Goal: Transaction & Acquisition: Download file/media

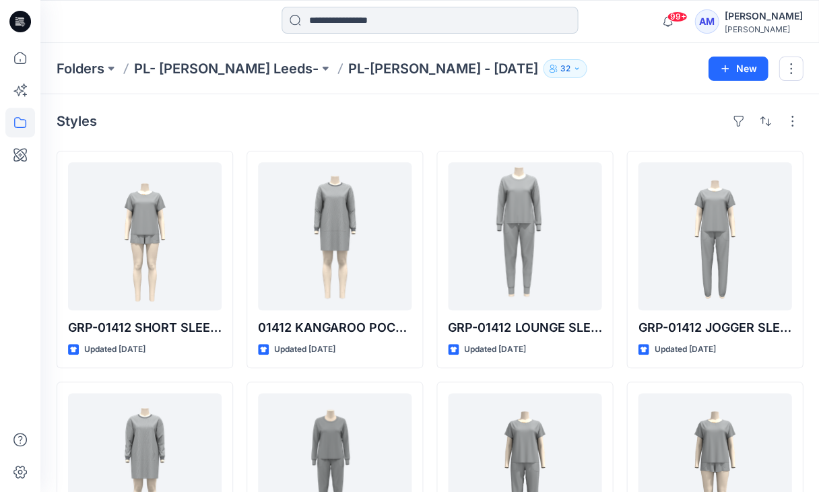
click at [387, 16] on input at bounding box center [430, 20] width 296 height 27
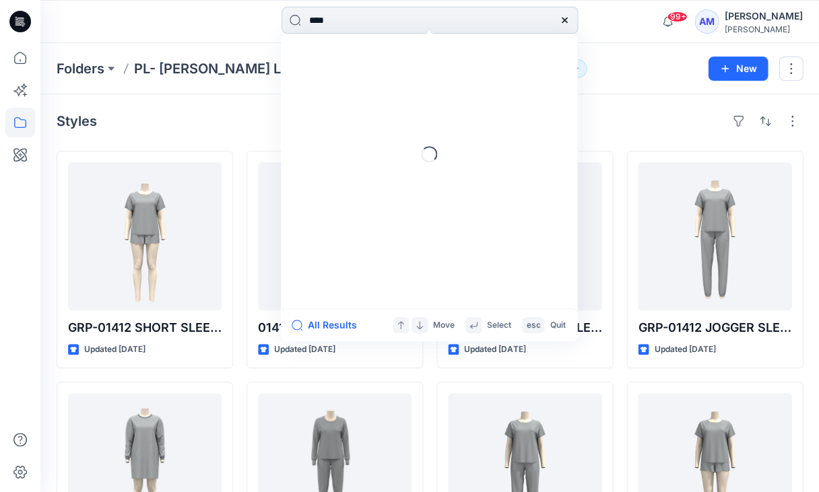
type input "*****"
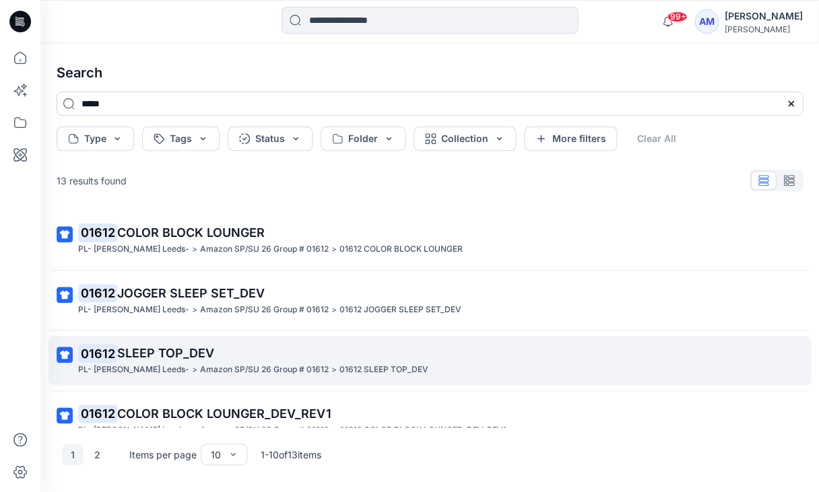
click at [261, 372] on p "Amazon SP/SU 26 Group # 01612" at bounding box center [264, 370] width 129 height 14
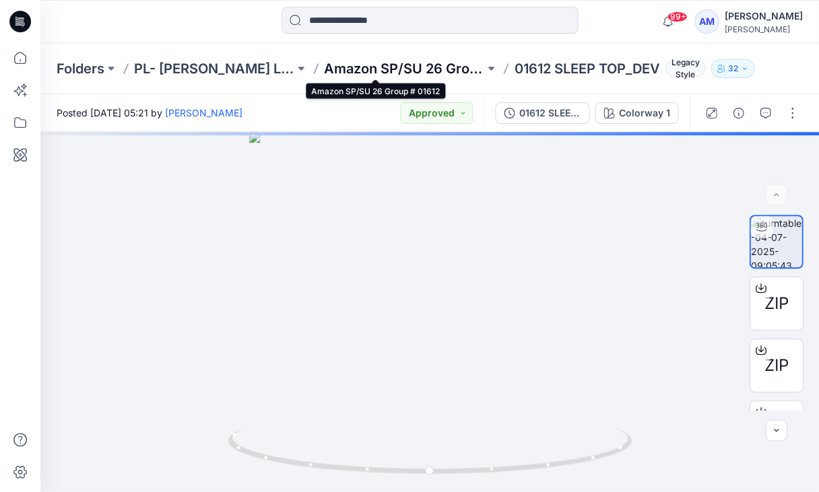
click at [410, 68] on p "Amazon SP/SU 26 Group # 01612" at bounding box center [404, 68] width 160 height 19
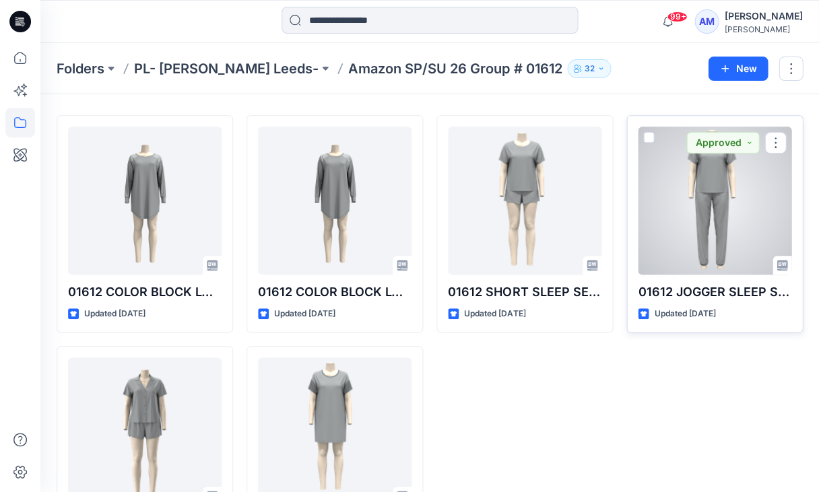
scroll to position [38, 0]
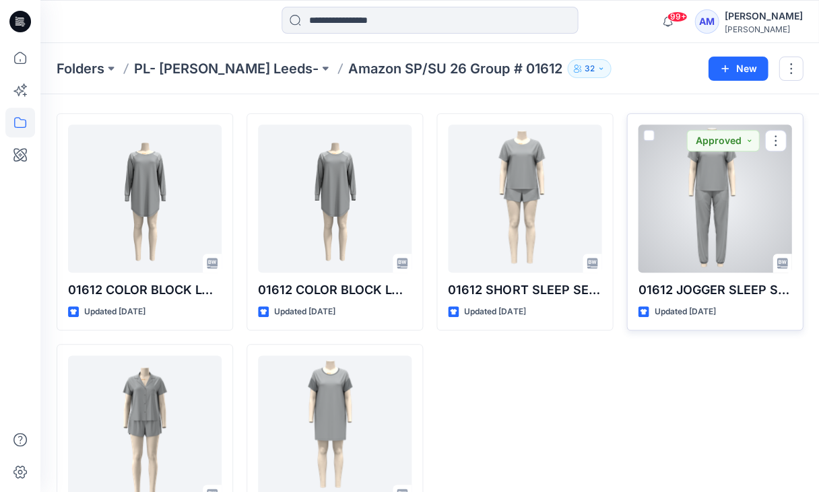
click at [744, 245] on div at bounding box center [715, 199] width 154 height 148
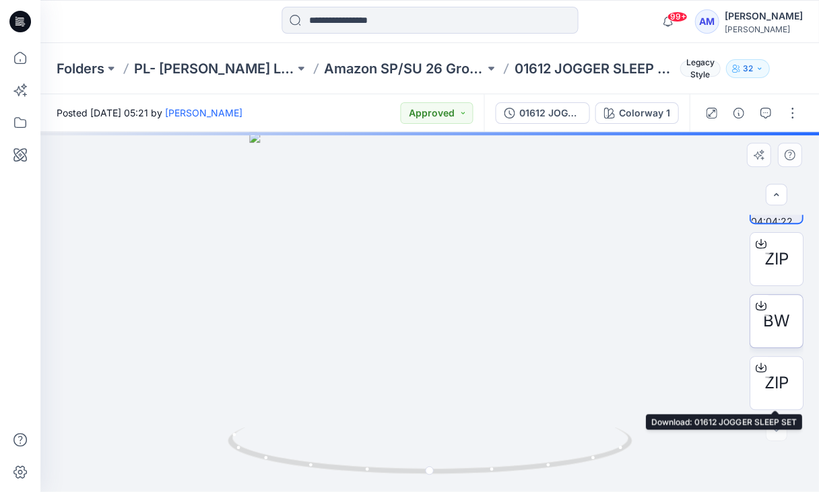
scroll to position [45, 0]
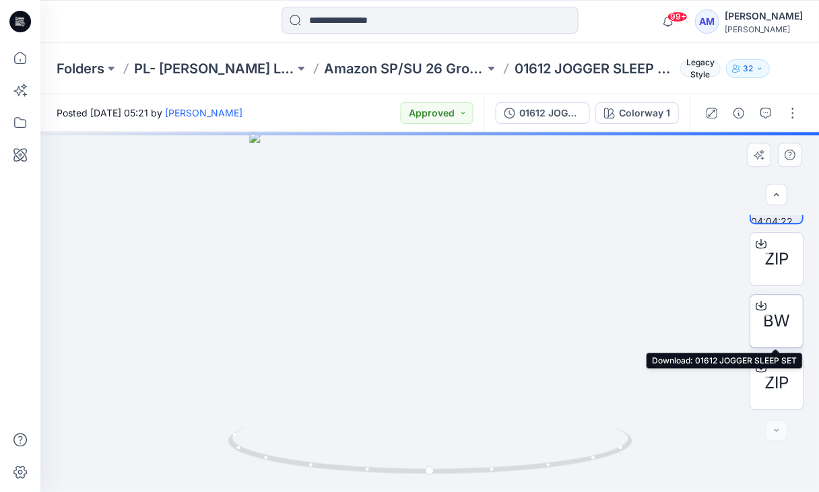
click at [765, 299] on div at bounding box center [761, 306] width 22 height 22
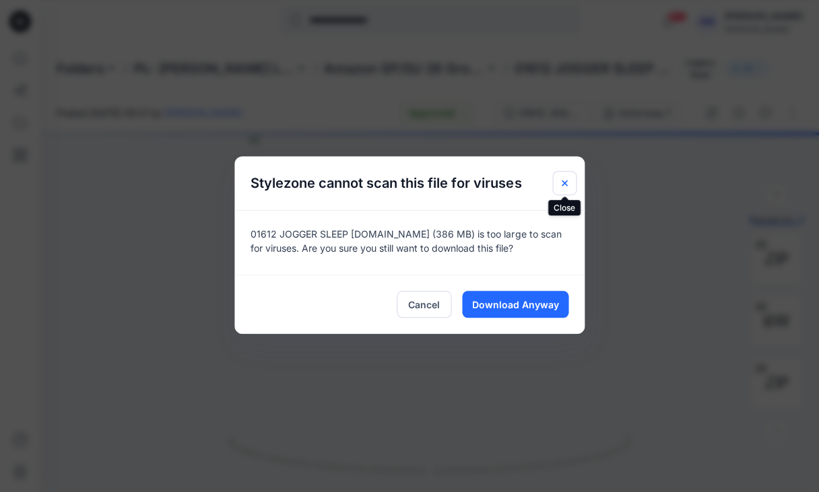
click at [562, 181] on icon "Close" at bounding box center [564, 182] width 5 height 5
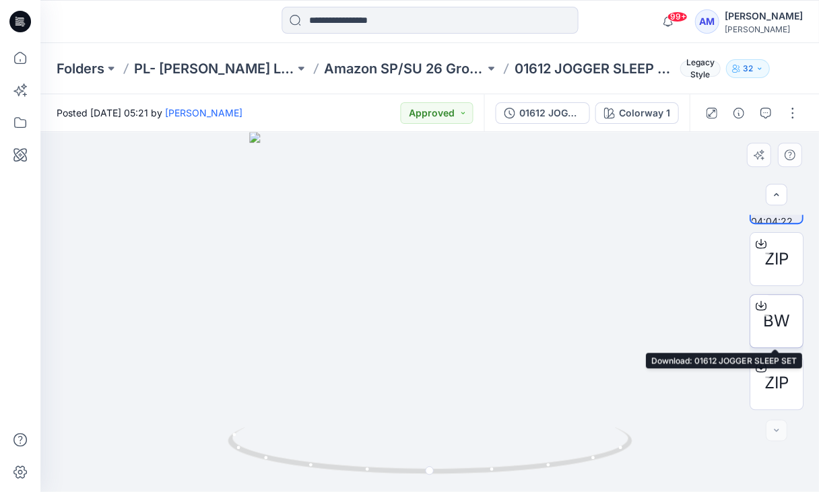
click at [760, 309] on icon at bounding box center [760, 305] width 11 height 7
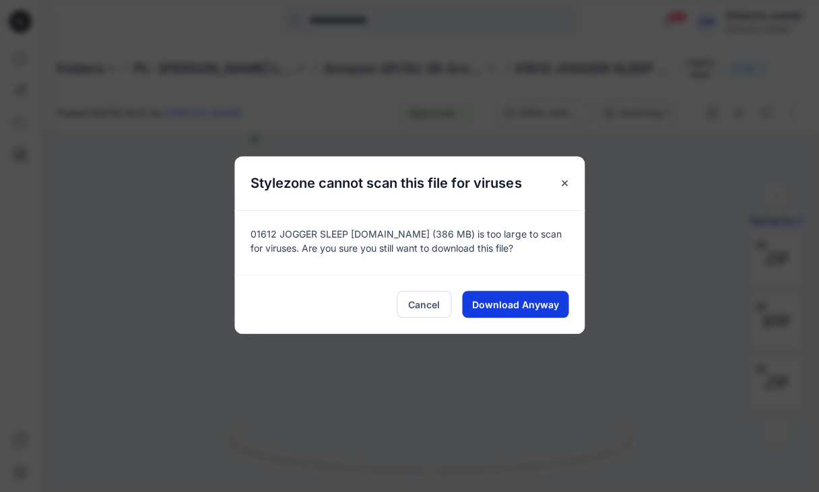
click at [522, 304] on span "Download Anyway" at bounding box center [515, 305] width 87 height 14
